Goal: Transaction & Acquisition: Purchase product/service

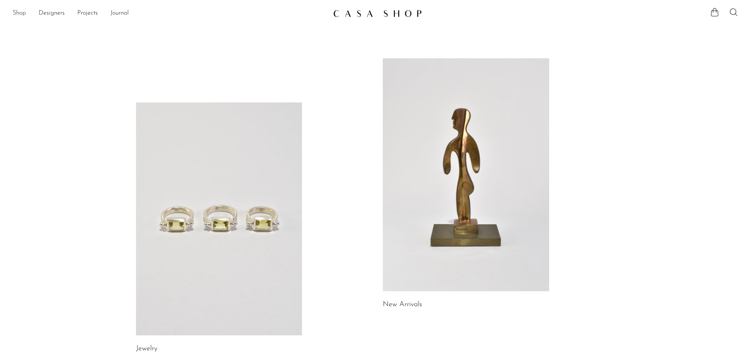
click at [23, 15] on link "Shop" at bounding box center [19, 13] width 13 height 10
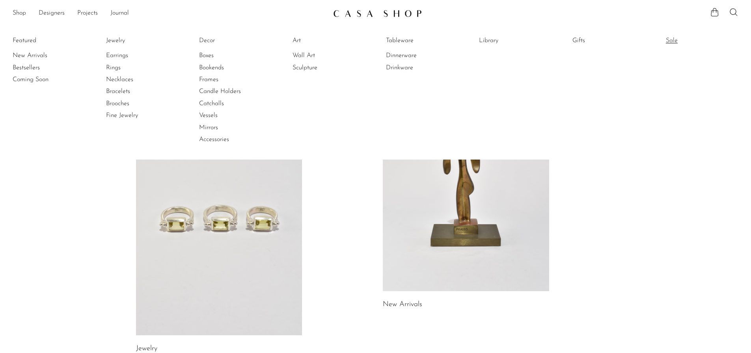
click at [680, 41] on link "Sale" at bounding box center [695, 40] width 59 height 9
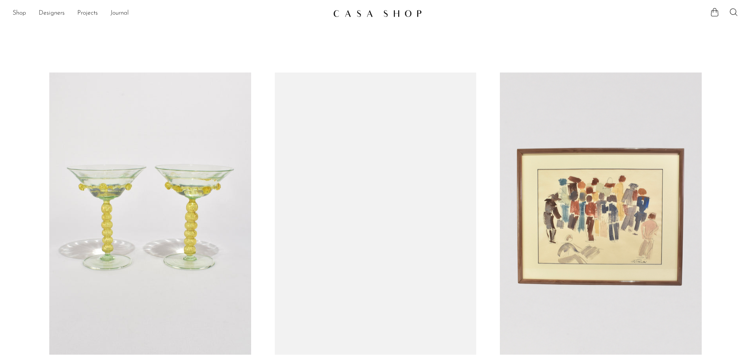
click at [733, 13] on icon at bounding box center [733, 11] width 9 height 9
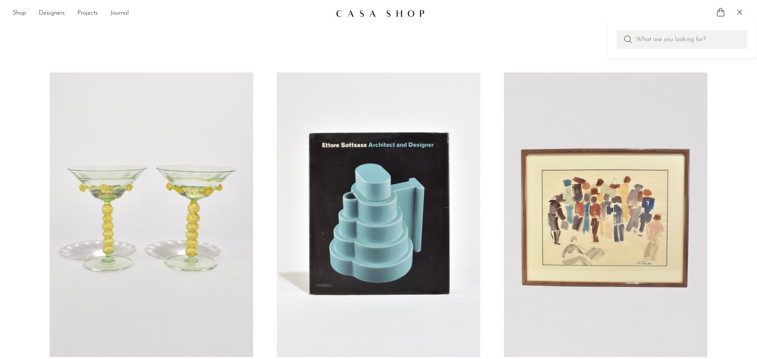
click at [714, 163] on article "Figural Watercolor, Framed ₩981,000 ₩727,000" at bounding box center [605, 237] width 227 height 328
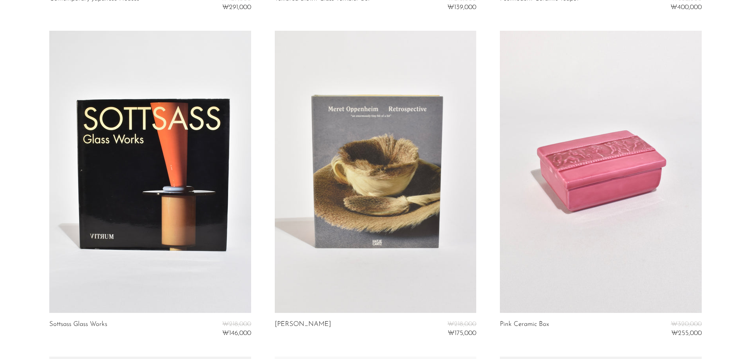
scroll to position [1734, 0]
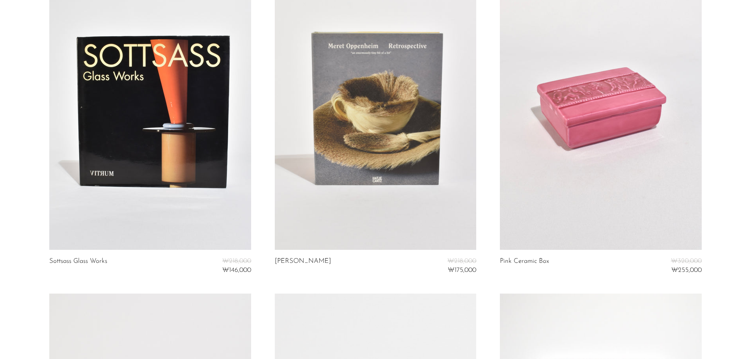
click at [726, 175] on section "Venetian Glass Set ₩255,000 ₩204,000 Ettore Sottsass ₩255,000 ₩204,000 Figural …" at bounding box center [375, 293] width 751 height 3911
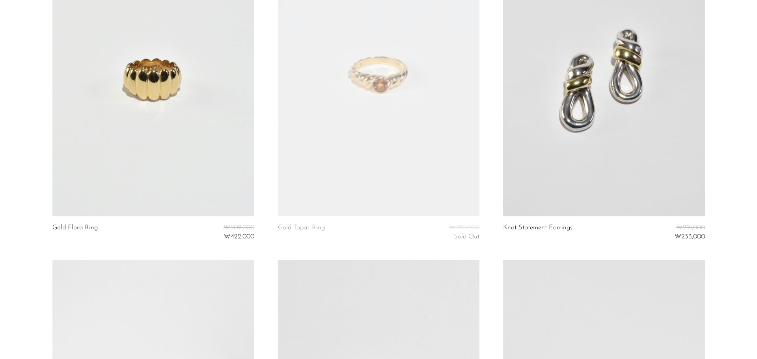
scroll to position [0, 0]
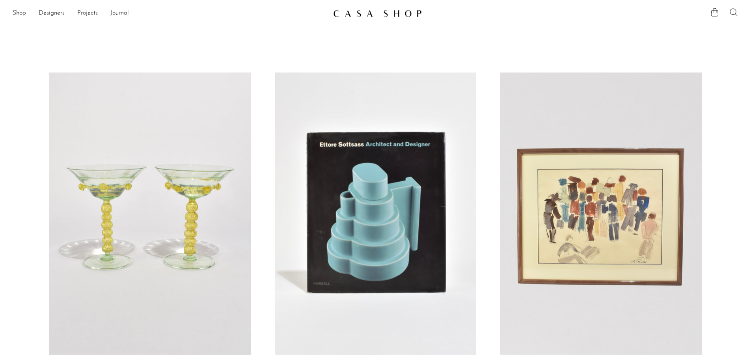
click at [731, 13] on icon at bounding box center [733, 11] width 9 height 9
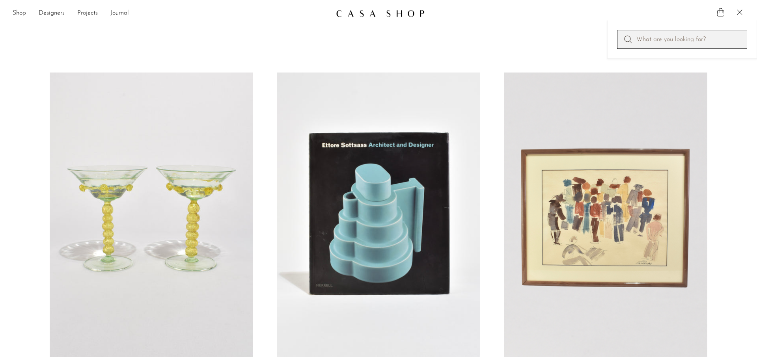
click at [703, 39] on input "Perform a search" at bounding box center [682, 39] width 130 height 19
type input "d"
type input "sapir bachar"
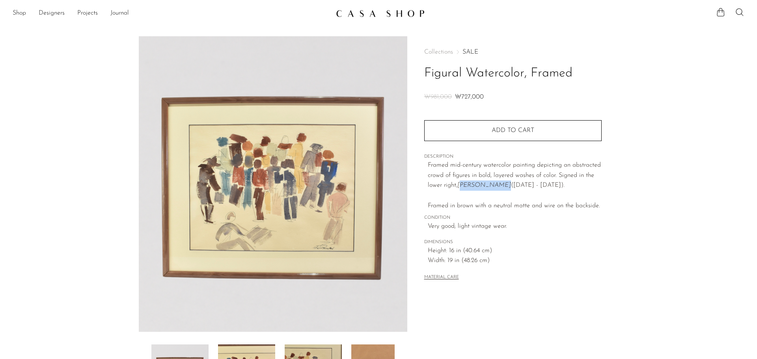
drag, startPoint x: 496, startPoint y: 186, endPoint x: 459, endPoint y: 186, distance: 37.1
click at [459, 186] on em "Jean Ramstad" at bounding box center [484, 185] width 54 height 6
copy em "Jean Ramstad"
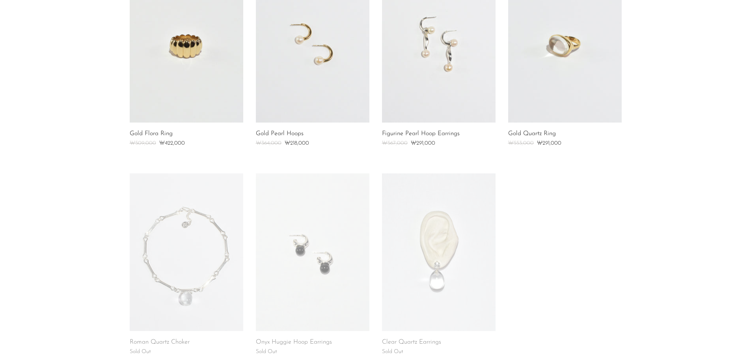
scroll to position [197, 0]
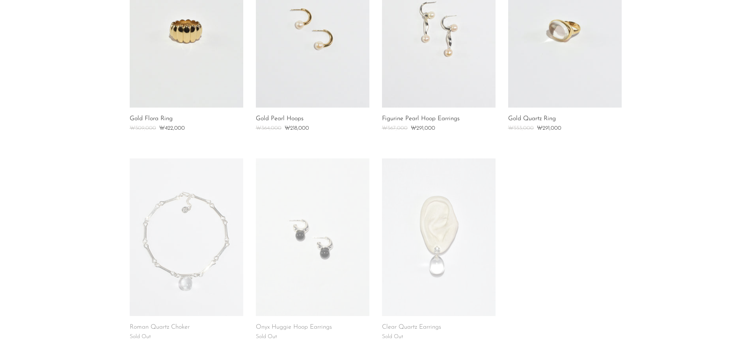
click at [635, 245] on section "Gold Flora Ring ₩509,000 ₩422,000 Gold Pearl Hoops ₩364,000 ₩218,000 Figurine P…" at bounding box center [375, 158] width 751 height 417
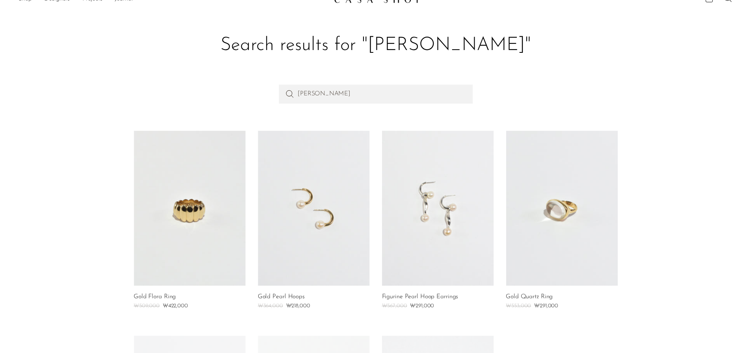
scroll to position [0, 0]
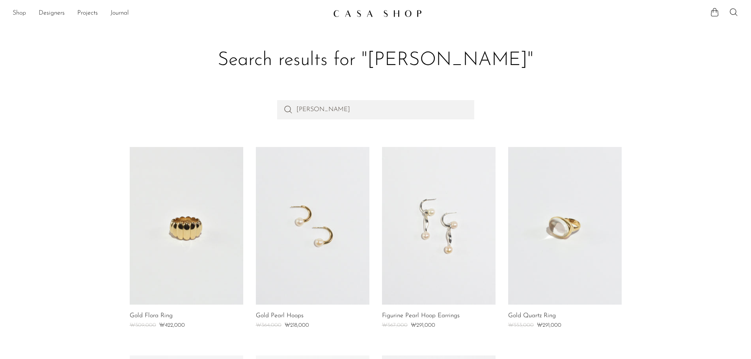
click at [23, 14] on link "Shop" at bounding box center [19, 13] width 13 height 10
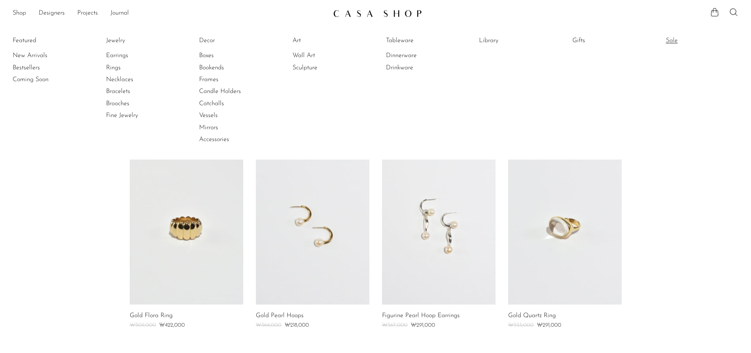
click at [681, 37] on link "Sale" at bounding box center [695, 40] width 59 height 9
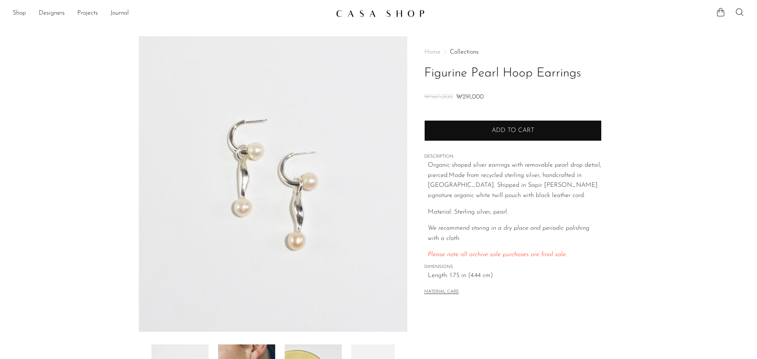
click at [560, 131] on button "Add to cart" at bounding box center [512, 130] width 177 height 20
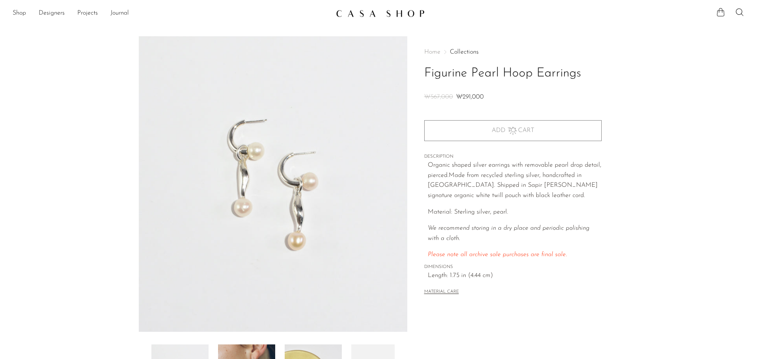
click at [722, 13] on icon at bounding box center [720, 11] width 9 height 9
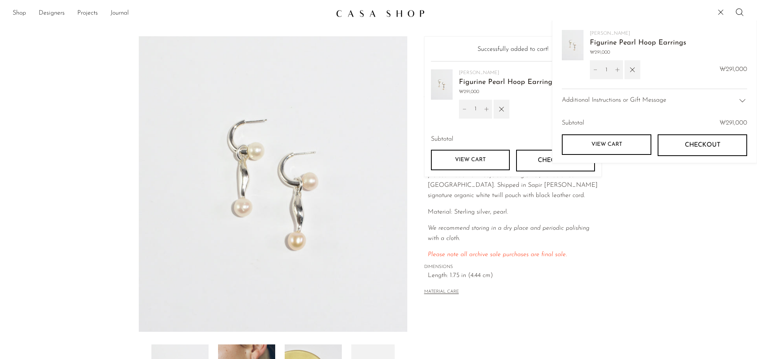
click at [675, 141] on button "Checkout" at bounding box center [701, 144] width 89 height 21
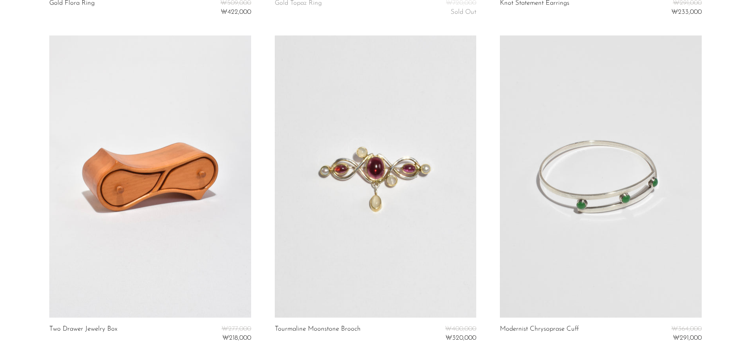
scroll to position [2759, 0]
